Goal: Information Seeking & Learning: Learn about a topic

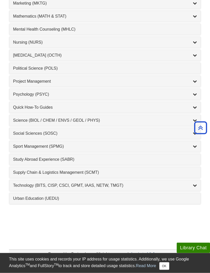
click at [192, 120] on div "Science (BIOL / CHEM / ENVS / GEOL / PHYS) , 7 guides" at bounding box center [104, 121] width 183 height 6
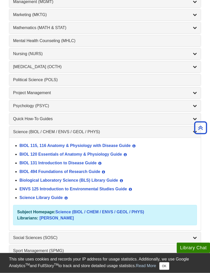
scroll to position [477, 0]
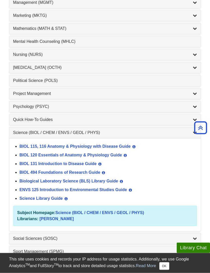
click at [123, 149] on link "BIOL 115, 116 Anatomy & Physiology with Disease Guide" at bounding box center [74, 147] width 111 height 4
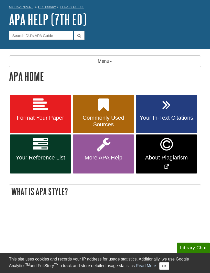
scroll to position [20, 0]
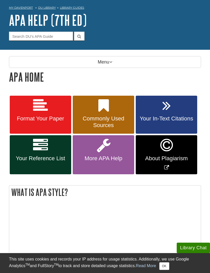
click at [53, 161] on span "Your Reference List" at bounding box center [41, 158] width 54 height 7
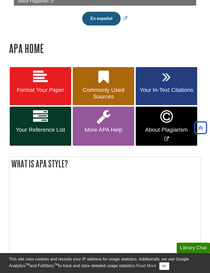
scroll to position [156, 0]
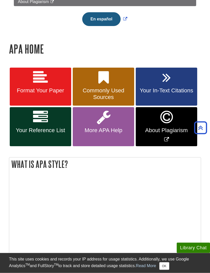
click at [50, 129] on span "Your Reference List" at bounding box center [41, 131] width 54 height 7
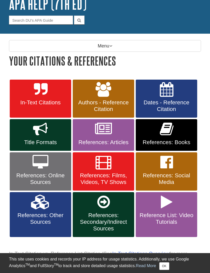
scroll to position [37, 0]
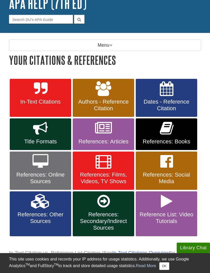
click at [188, 107] on span "Dates - Reference Citation" at bounding box center [166, 105] width 54 height 13
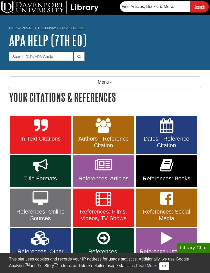
scroll to position [54, 0]
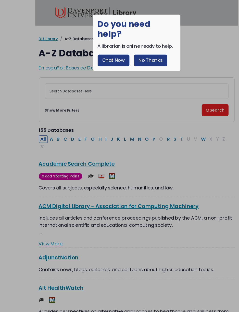
click at [127, 48] on button "No Thanks" at bounding box center [132, 53] width 29 height 10
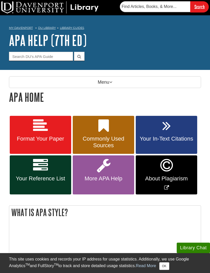
click at [196, 93] on h1 "APA Home" at bounding box center [105, 97] width 192 height 13
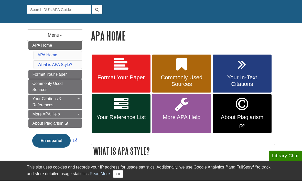
scroll to position [49, 0]
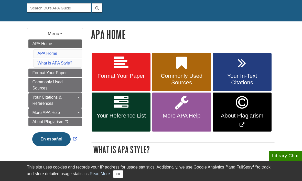
click at [70, 100] on link "Your Citations & References" at bounding box center [54, 100] width 53 height 15
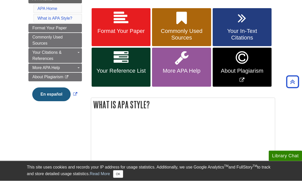
scroll to position [94, 0]
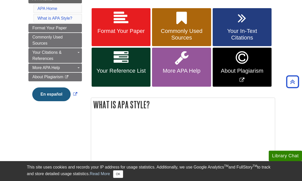
click at [78, 52] on span "Guide Page Menu" at bounding box center [78, 52] width 2 height 1
click at [80, 53] on div "Guide Page Menu" at bounding box center [151, 90] width 302 height 181
click at [80, 53] on link "Toggle Dropdown" at bounding box center [78, 52] width 7 height 9
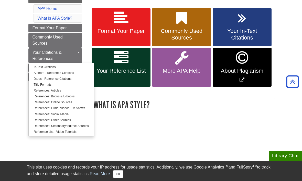
click at [120, 178] on button "OK" at bounding box center [118, 175] width 10 height 8
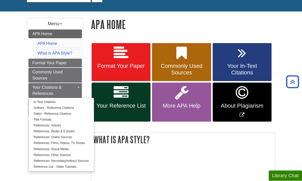
scroll to position [59, 0]
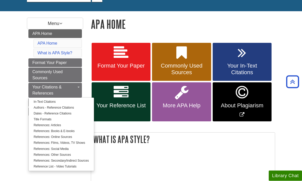
click at [79, 107] on link "Authors - Reference Citations" at bounding box center [61, 108] width 65 height 6
